Goal: Task Accomplishment & Management: Complete application form

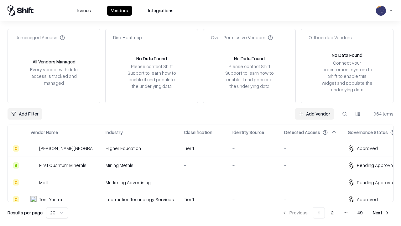
click at [314, 113] on link "Add Vendor" at bounding box center [314, 113] width 39 height 11
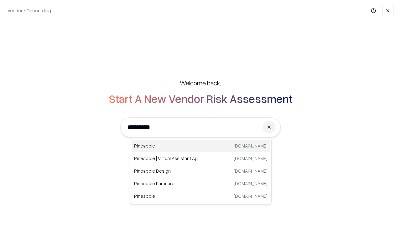
click at [201, 146] on div "Pineapple [DOMAIN_NAME]" at bounding box center [201, 145] width 139 height 13
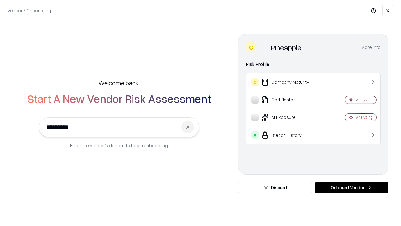
type input "*********"
click at [352, 187] on button "Onboard Vendor" at bounding box center [352, 187] width 74 height 11
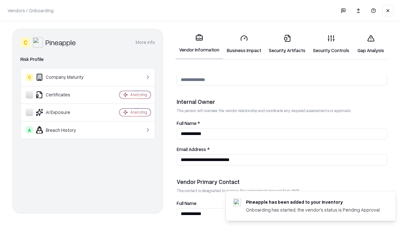
scroll to position [325, 0]
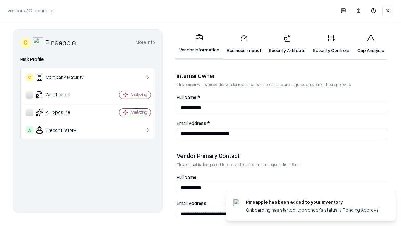
click at [287, 44] on link "Security Artifacts" at bounding box center [287, 43] width 44 height 29
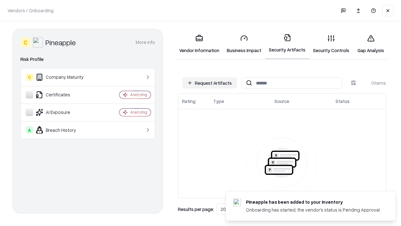
click at [210, 83] on button "Request Artifacts" at bounding box center [209, 82] width 55 height 11
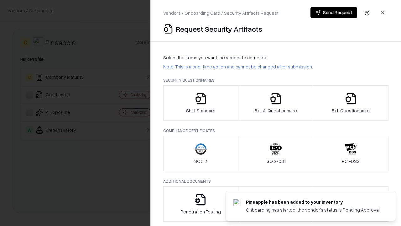
click at [351, 103] on icon "button" at bounding box center [351, 98] width 13 height 13
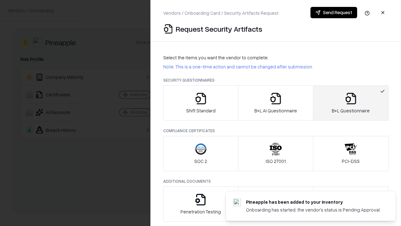
click at [276, 103] on icon "button" at bounding box center [276, 98] width 13 height 13
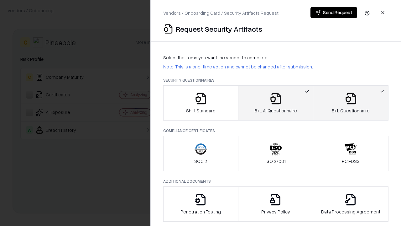
click at [334, 13] on button "Send Request" at bounding box center [334, 12] width 47 height 11
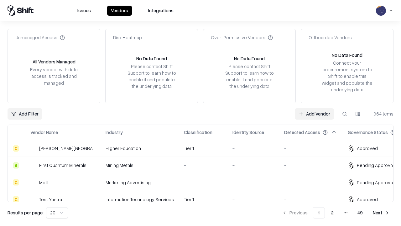
click at [314, 113] on link "Add Vendor" at bounding box center [314, 113] width 39 height 11
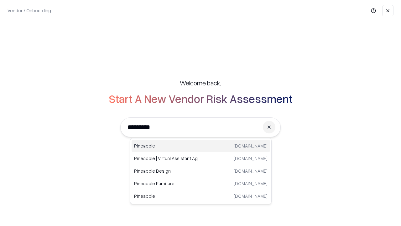
click at [201, 146] on div "Pineapple [DOMAIN_NAME]" at bounding box center [201, 145] width 139 height 13
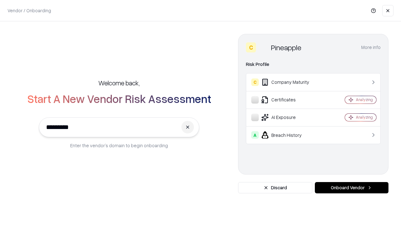
type input "*********"
click at [352, 187] on button "Onboard Vendor" at bounding box center [352, 187] width 74 height 11
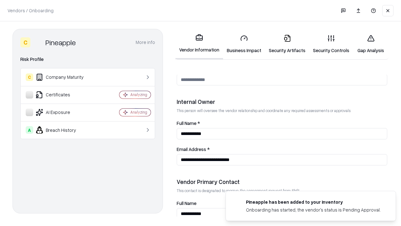
scroll to position [325, 0]
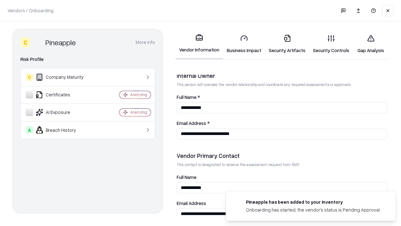
click at [371, 44] on link "Gap Analysis" at bounding box center [370, 43] width 35 height 29
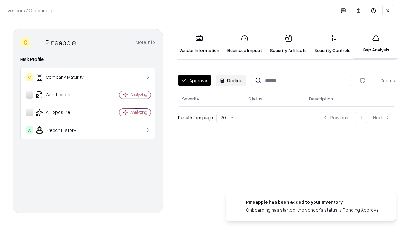
click at [194, 80] on button "Approve" at bounding box center [194, 80] width 33 height 11
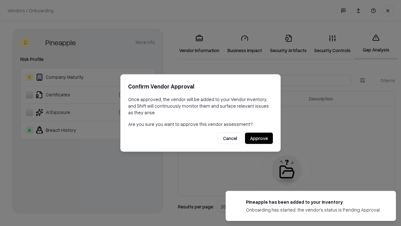
click at [259, 138] on button "Approve" at bounding box center [259, 138] width 28 height 11
